Goal: Entertainment & Leisure: Consume media (video, audio)

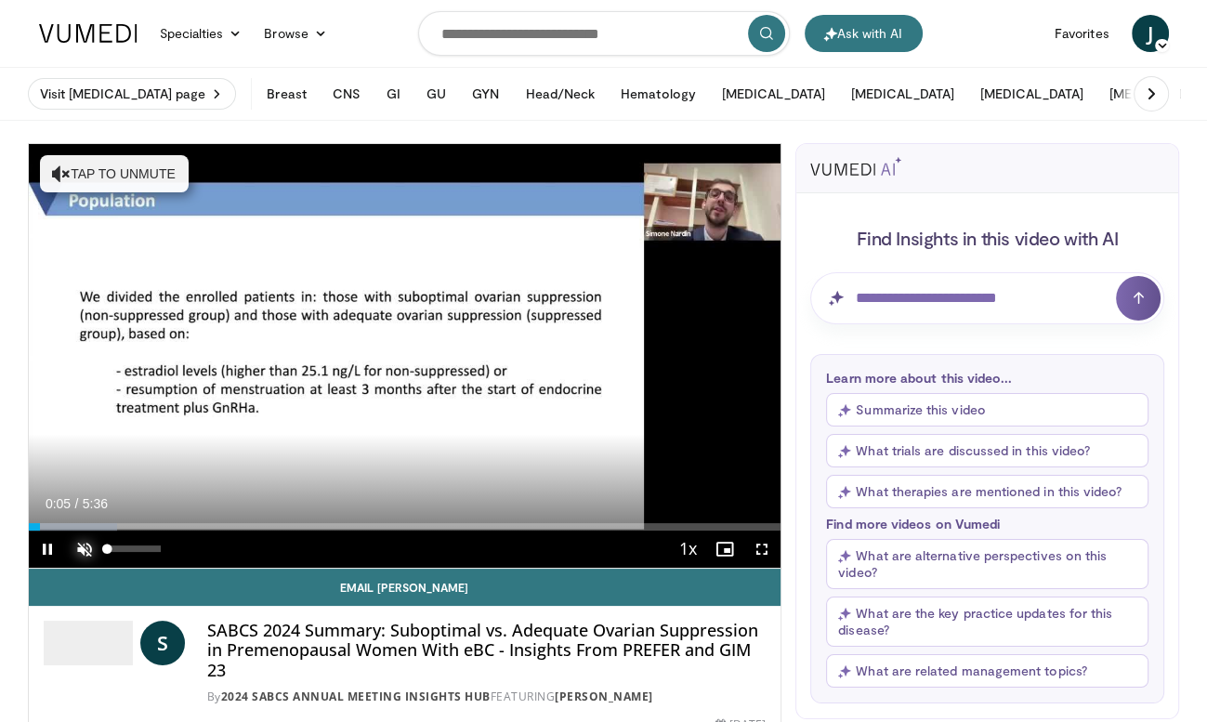
click at [84, 547] on span "Video Player" at bounding box center [84, 548] width 37 height 37
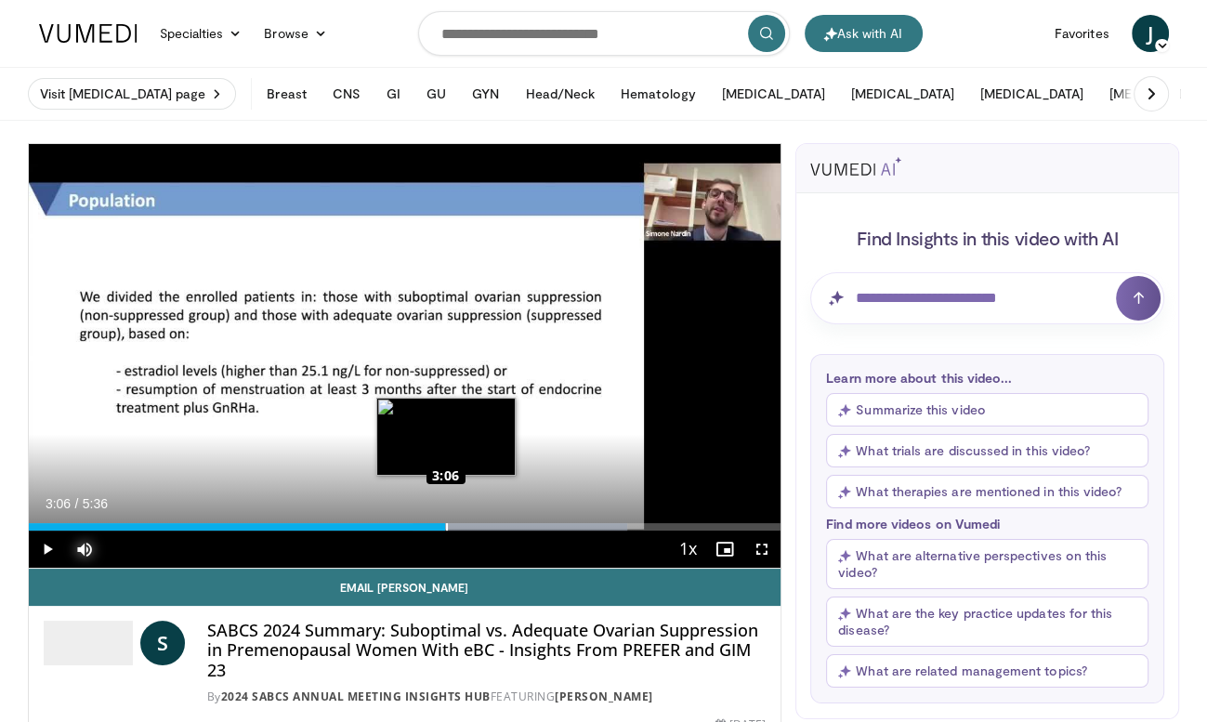
drag, startPoint x: 475, startPoint y: 525, endPoint x: 444, endPoint y: 523, distance: 30.7
click at [444, 523] on div "3:06" at bounding box center [237, 526] width 417 height 7
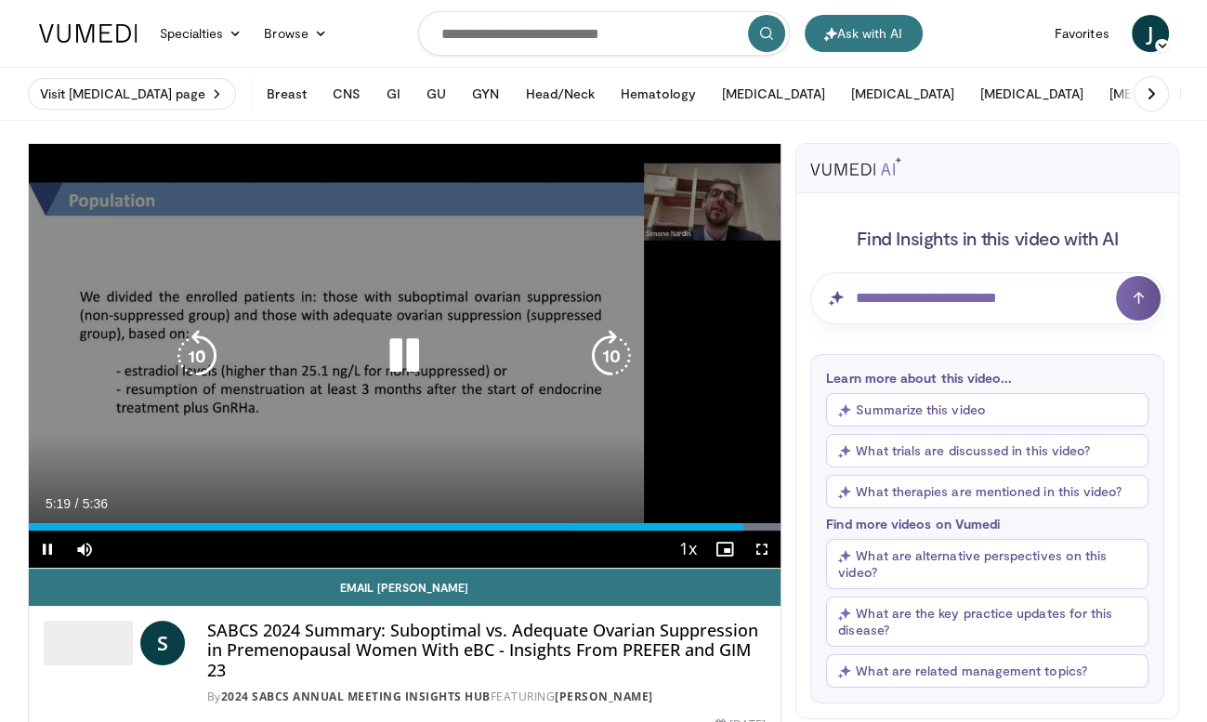
click at [407, 354] on icon "Video Player" at bounding box center [404, 356] width 52 height 52
